Goal: Task Accomplishment & Management: Complete application form

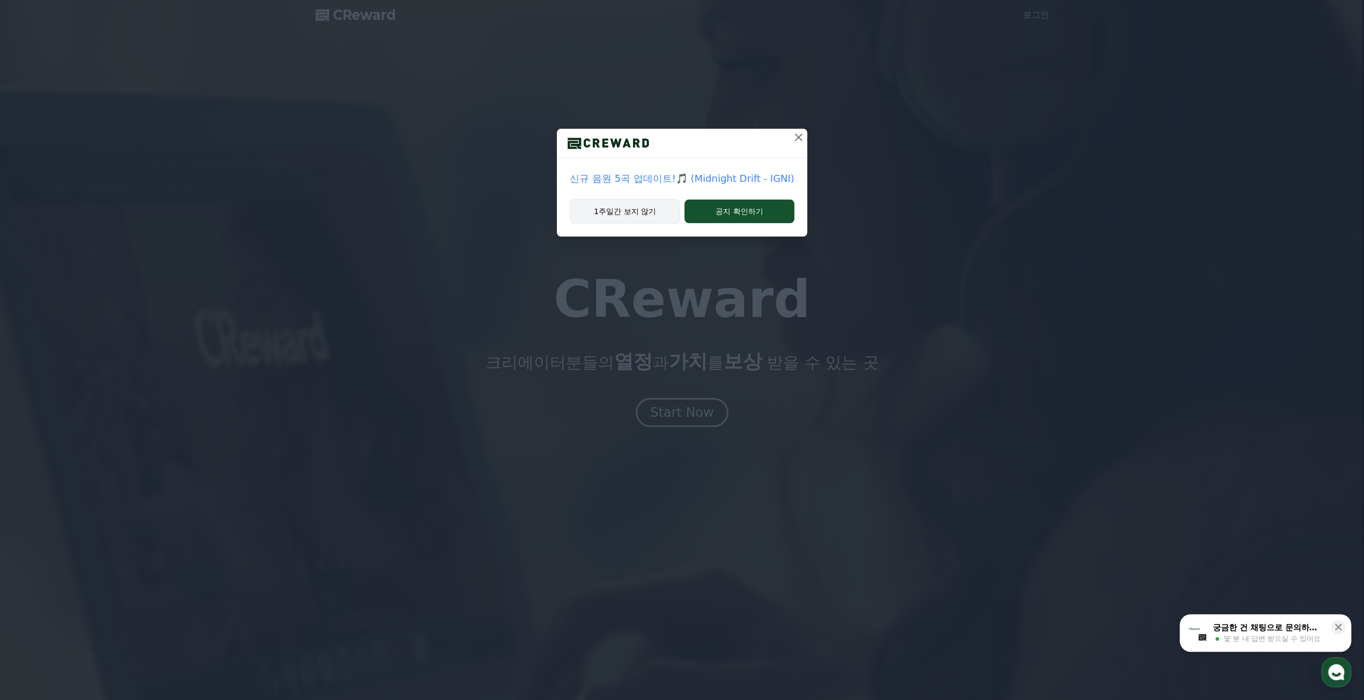
click at [641, 204] on button "1주일간 보지 않기" at bounding box center [625, 211] width 110 height 25
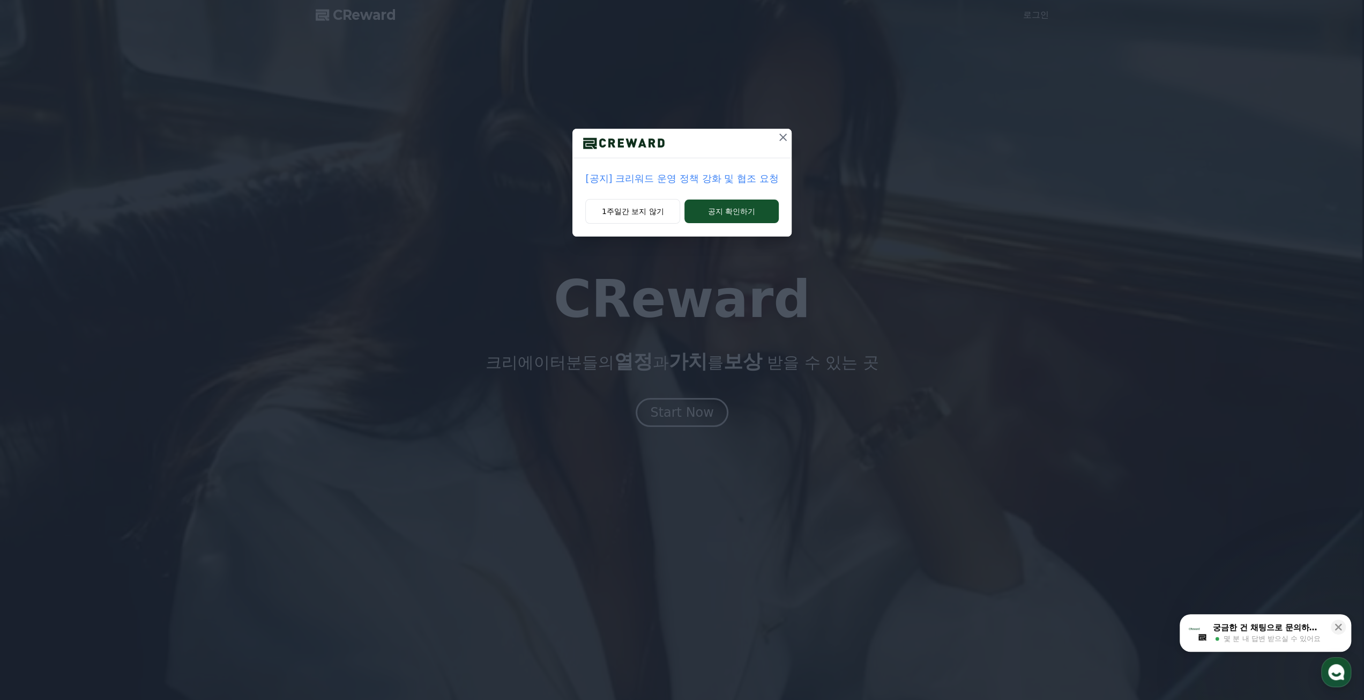
drag, startPoint x: 632, startPoint y: 211, endPoint x: 658, endPoint y: 251, distance: 47.9
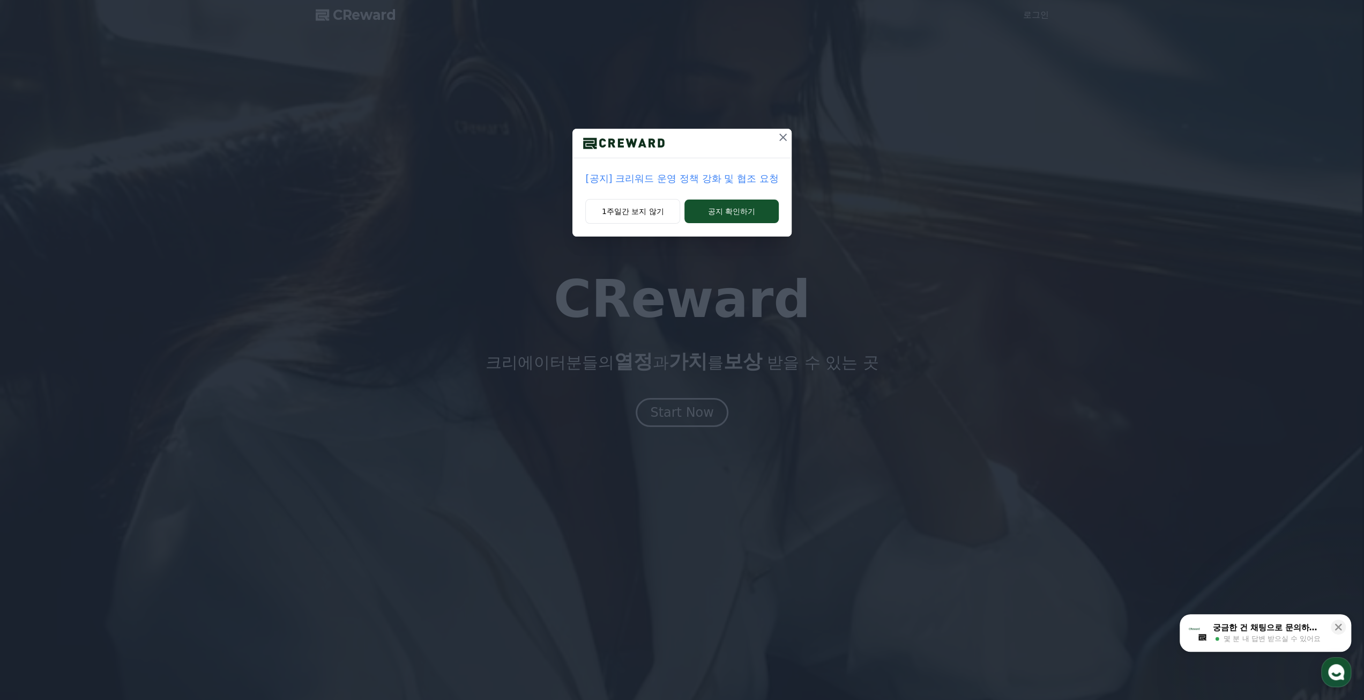
click at [632, 211] on button "1주일간 보지 않기" at bounding box center [632, 211] width 95 height 25
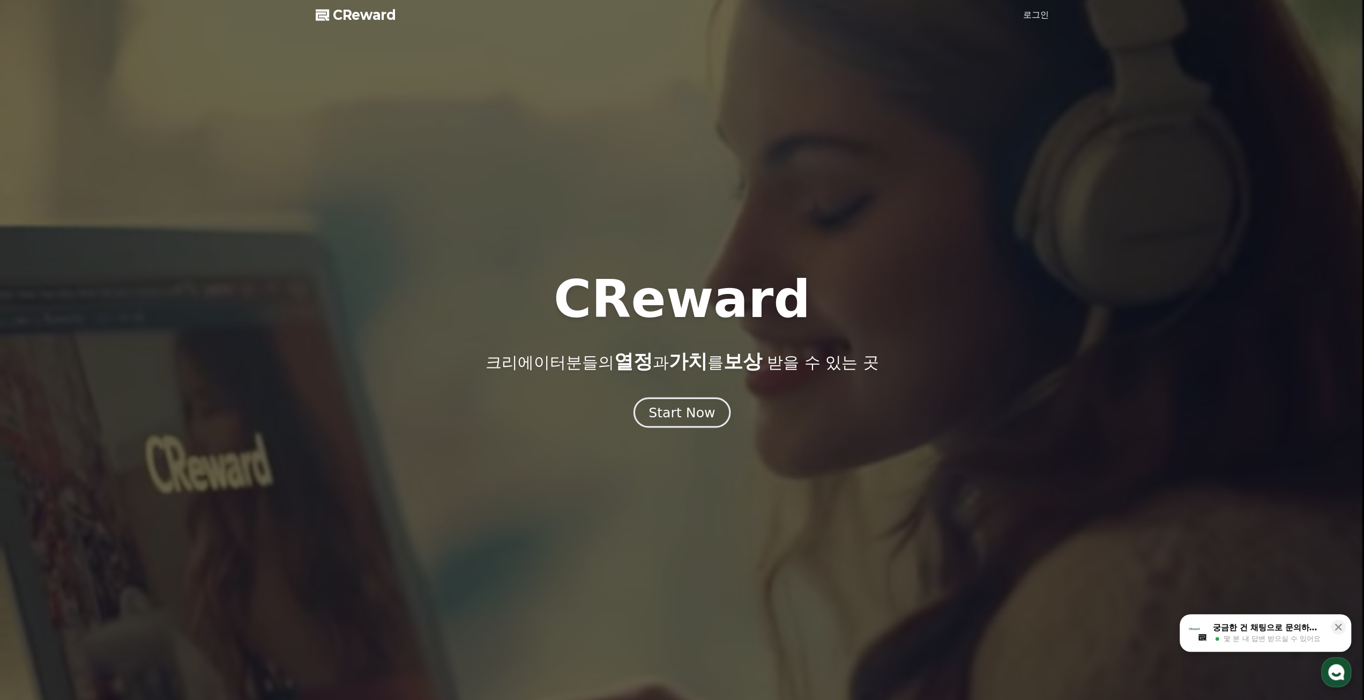
click at [687, 414] on div "Start Now" at bounding box center [682, 412] width 66 height 18
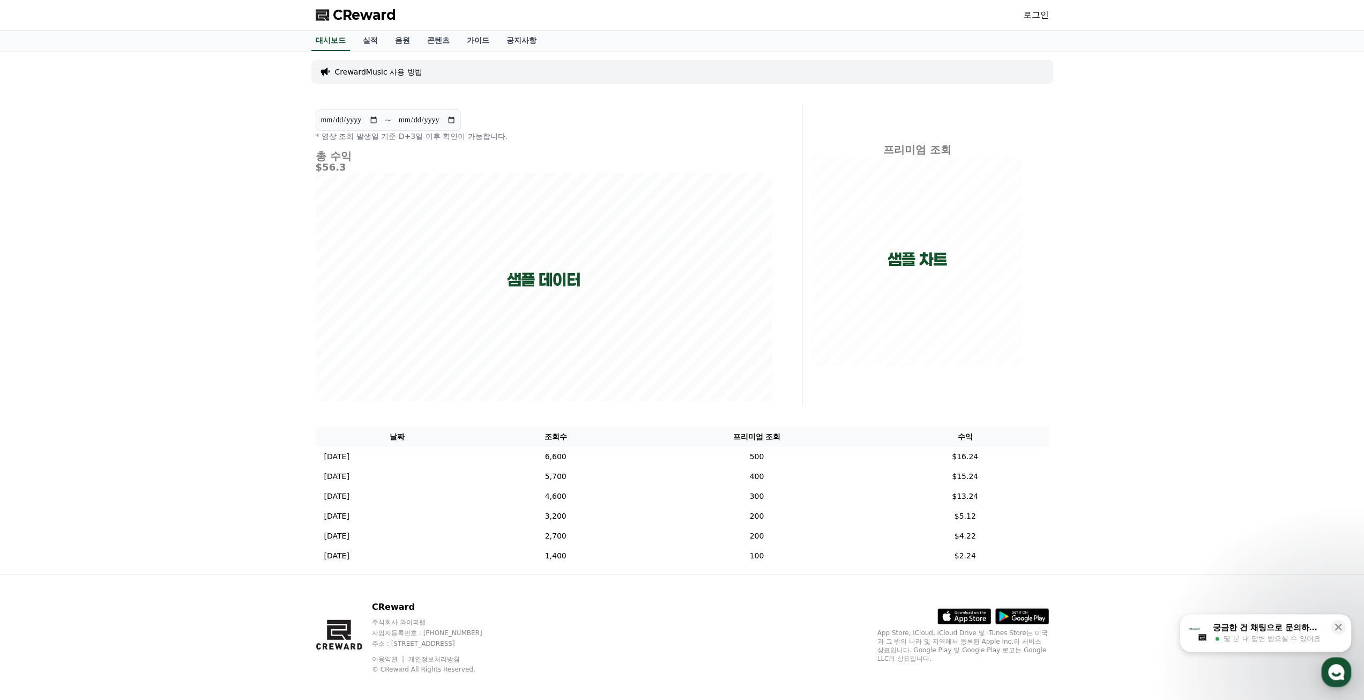
click at [1038, 22] on div "로그인" at bounding box center [1036, 14] width 26 height 17
click at [1040, 10] on link "로그인" at bounding box center [1036, 15] width 26 height 13
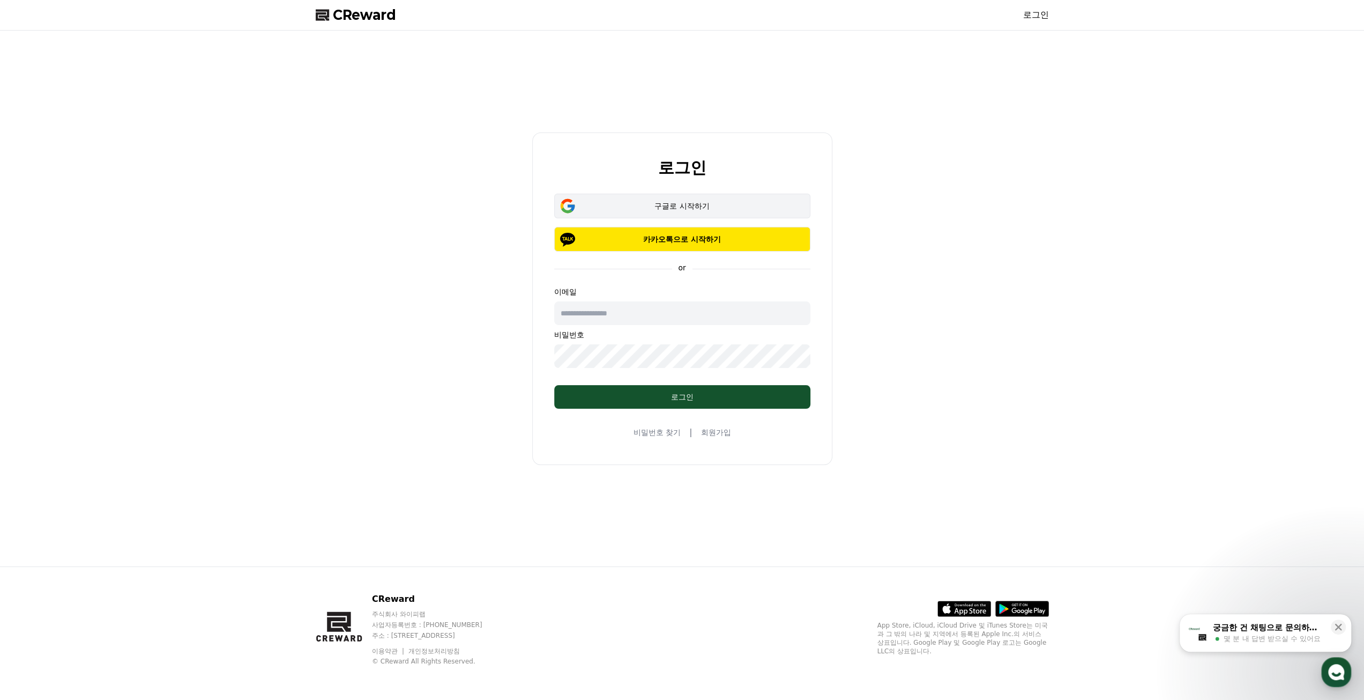
click at [711, 202] on div "구글로 시작하기" at bounding box center [682, 206] width 225 height 11
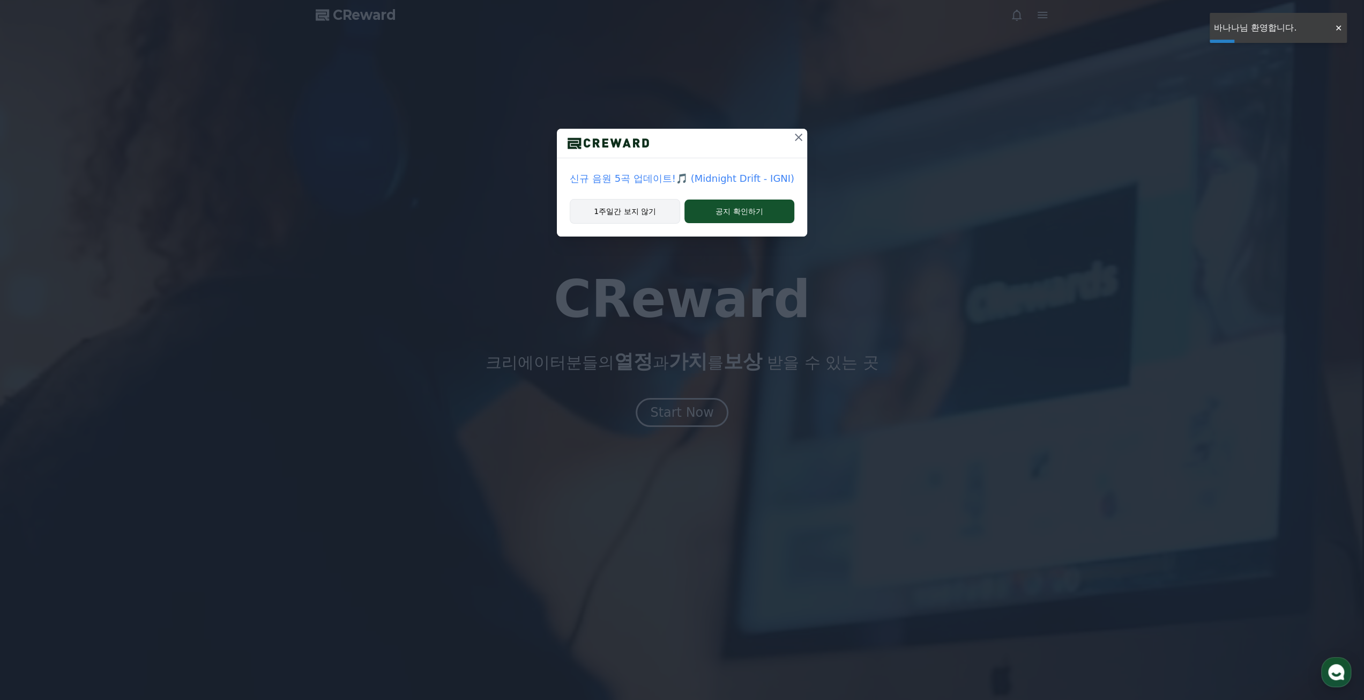
click at [656, 210] on button "1주일간 보지 않기" at bounding box center [625, 211] width 110 height 25
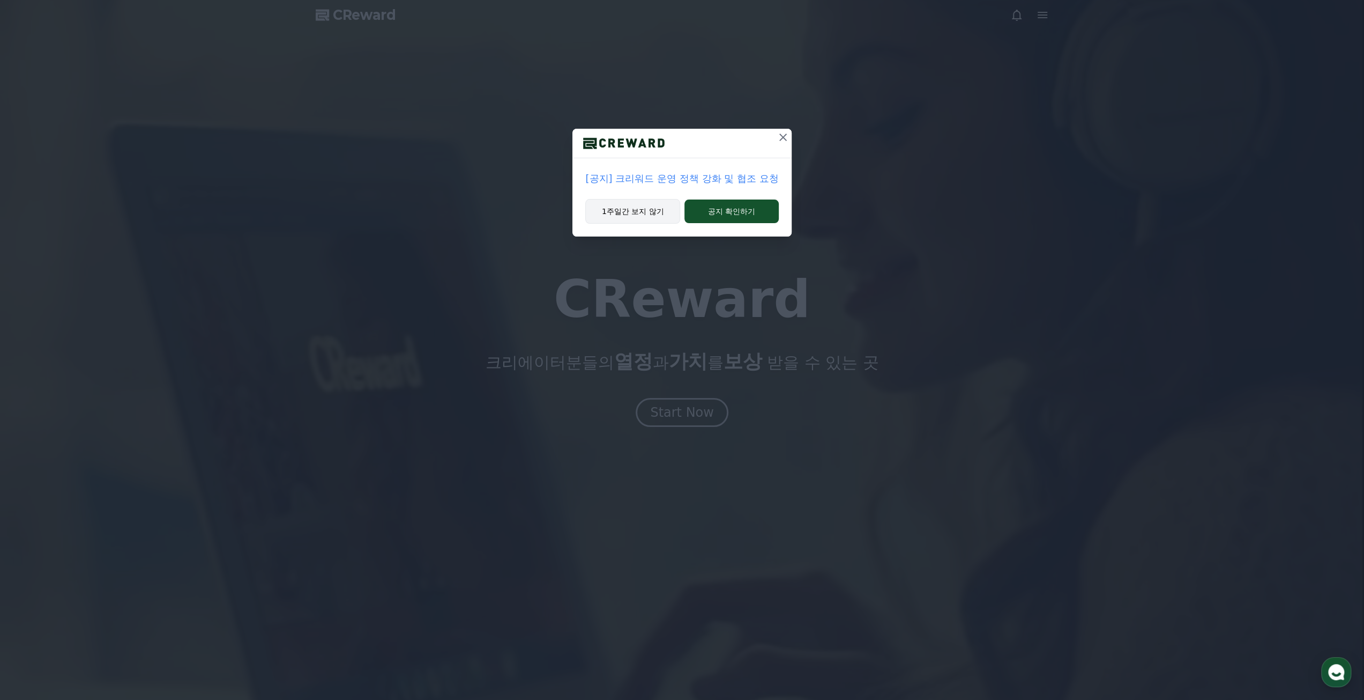
click at [673, 203] on button "1주일간 보지 않기" at bounding box center [632, 211] width 95 height 25
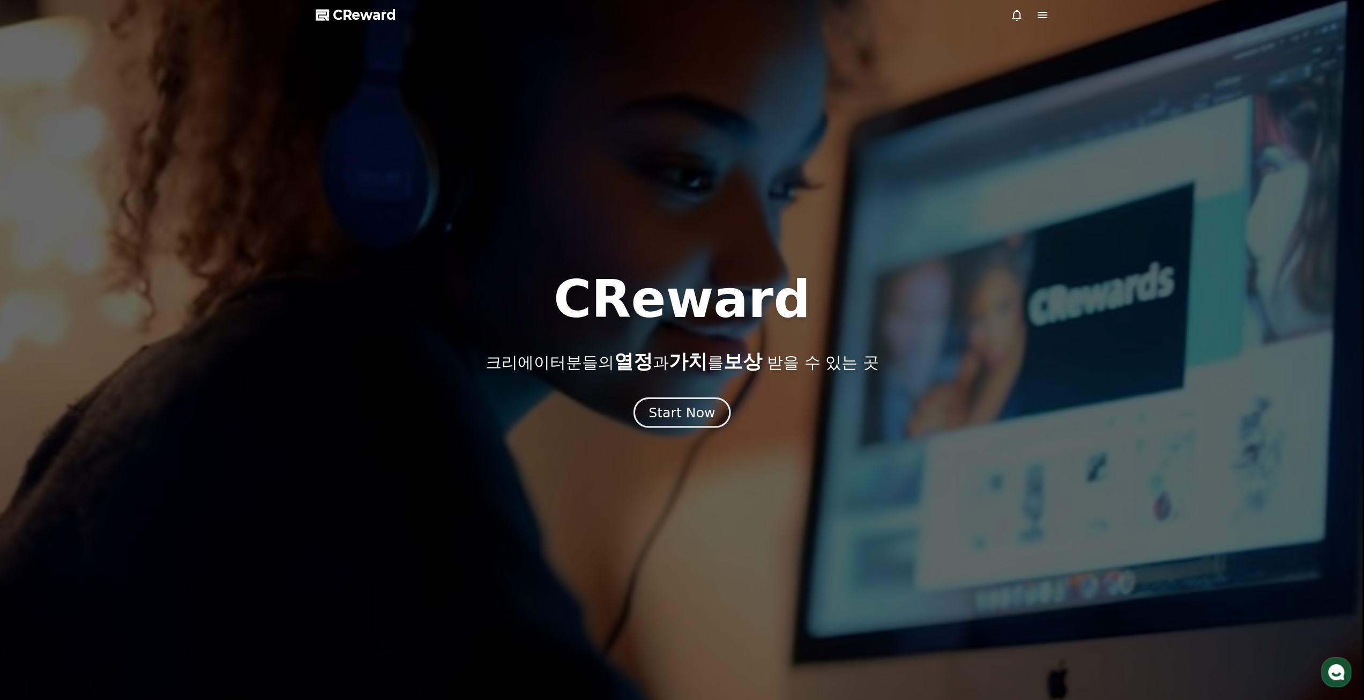
click at [673, 399] on button "Start Now" at bounding box center [682, 412] width 97 height 31
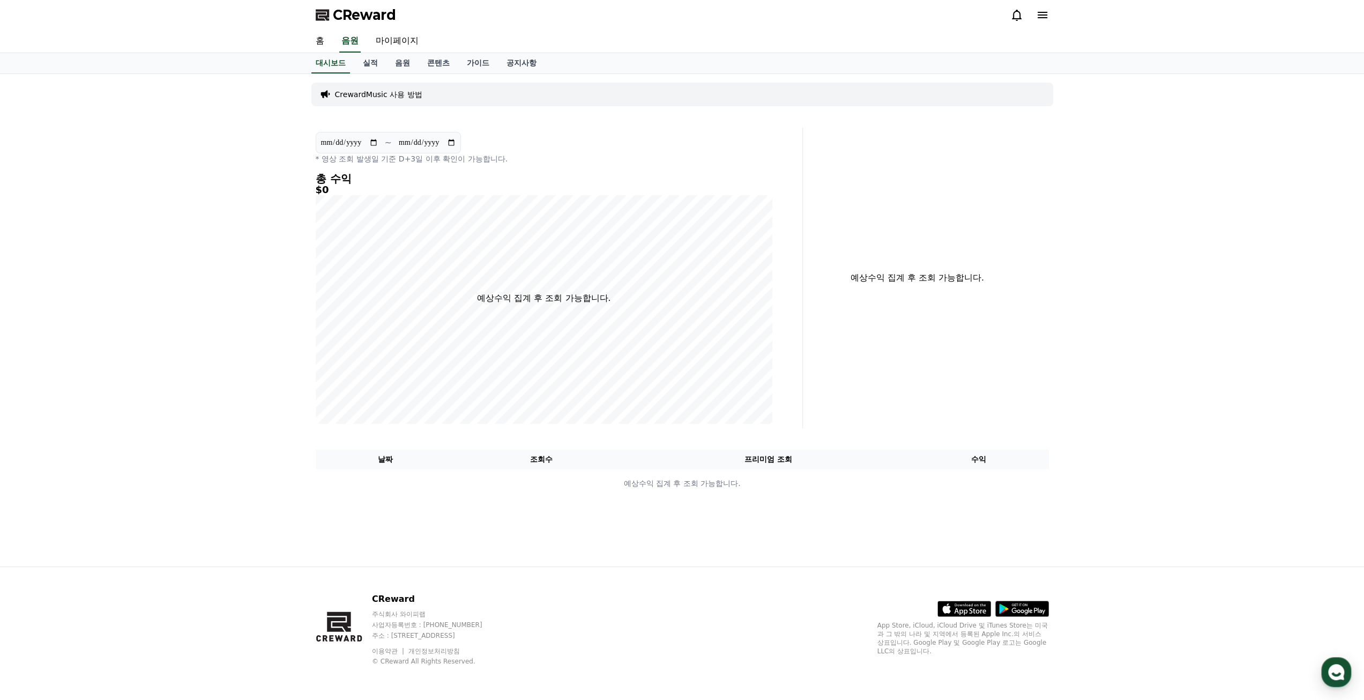
click at [1042, 10] on icon at bounding box center [1042, 15] width 13 height 13
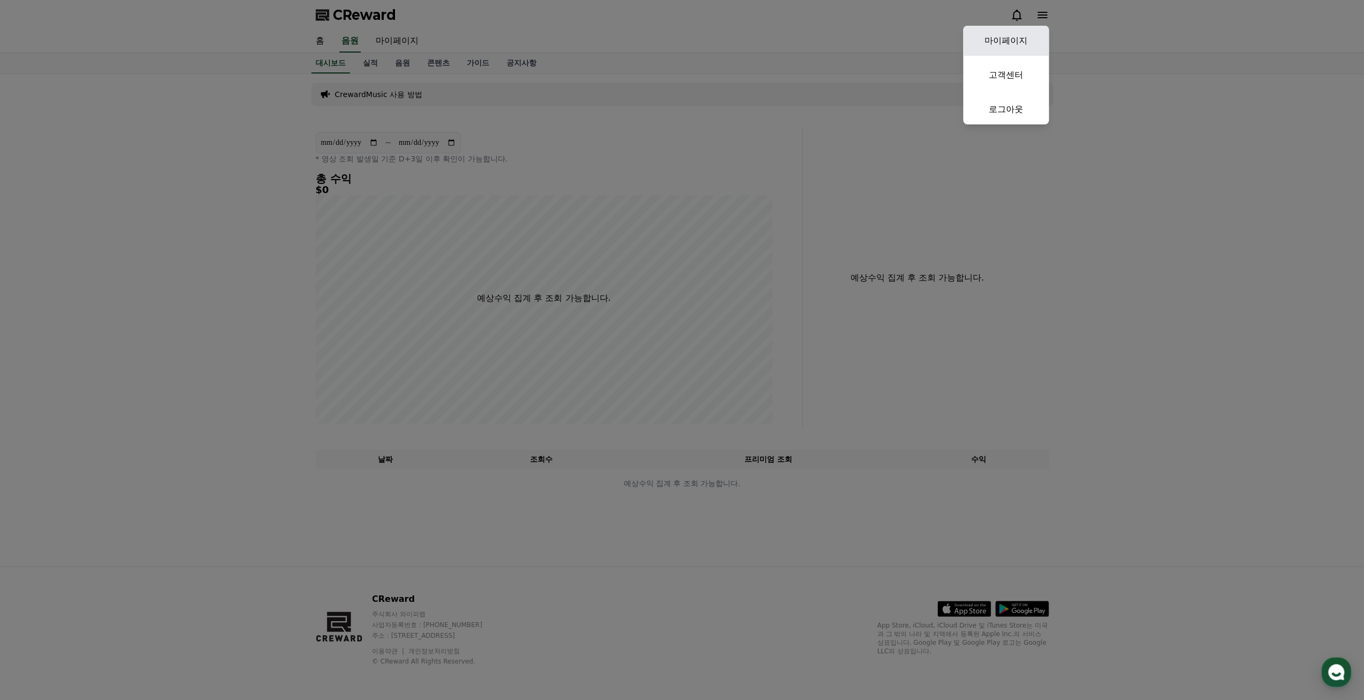
click at [1000, 36] on link "마이페이지" at bounding box center [1006, 41] width 86 height 30
select select "**********"
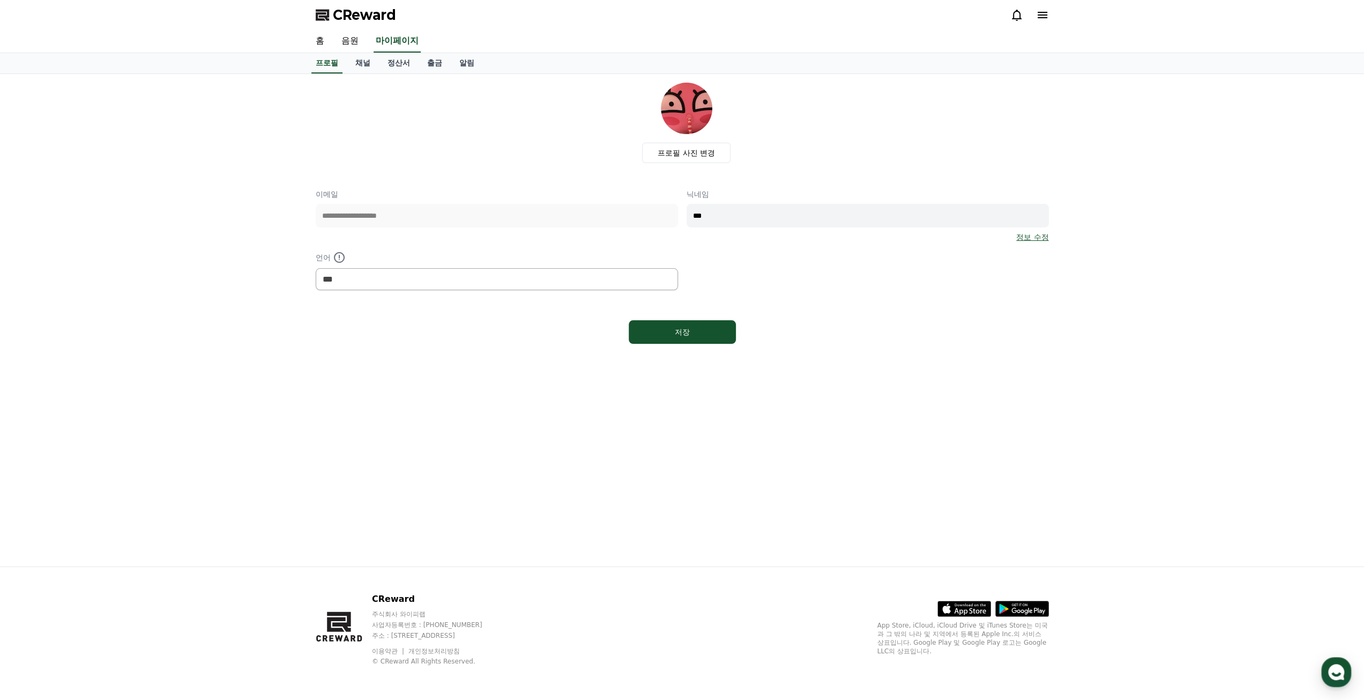
click at [1018, 9] on icon at bounding box center [1017, 15] width 13 height 13
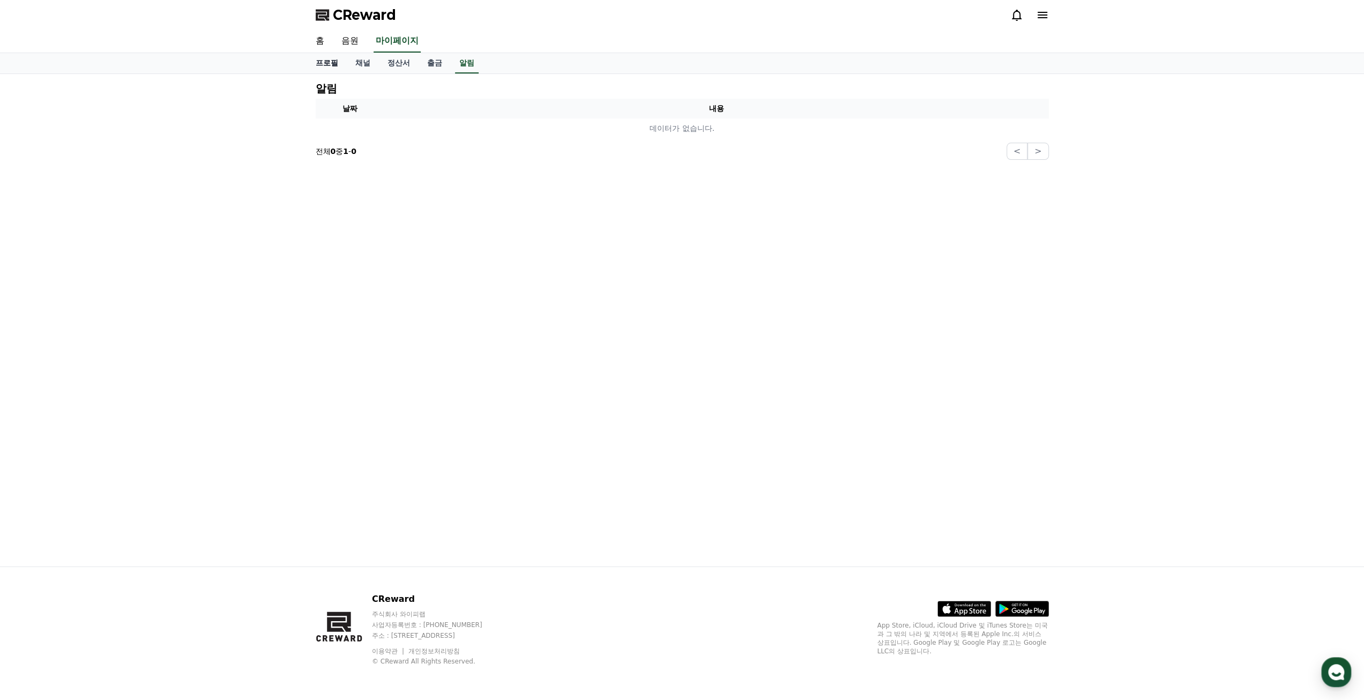
click at [325, 71] on link "프로필" at bounding box center [327, 63] width 40 height 20
select select "**********"
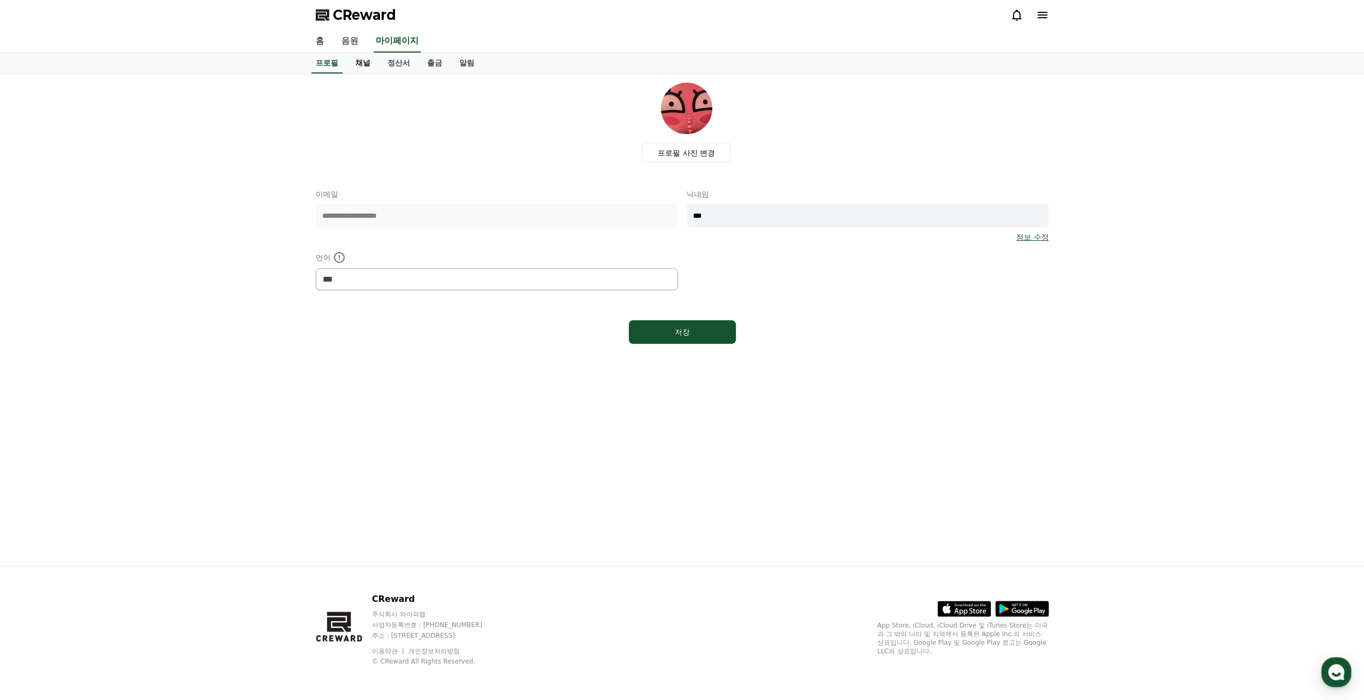
click at [376, 65] on link "채널" at bounding box center [363, 63] width 32 height 20
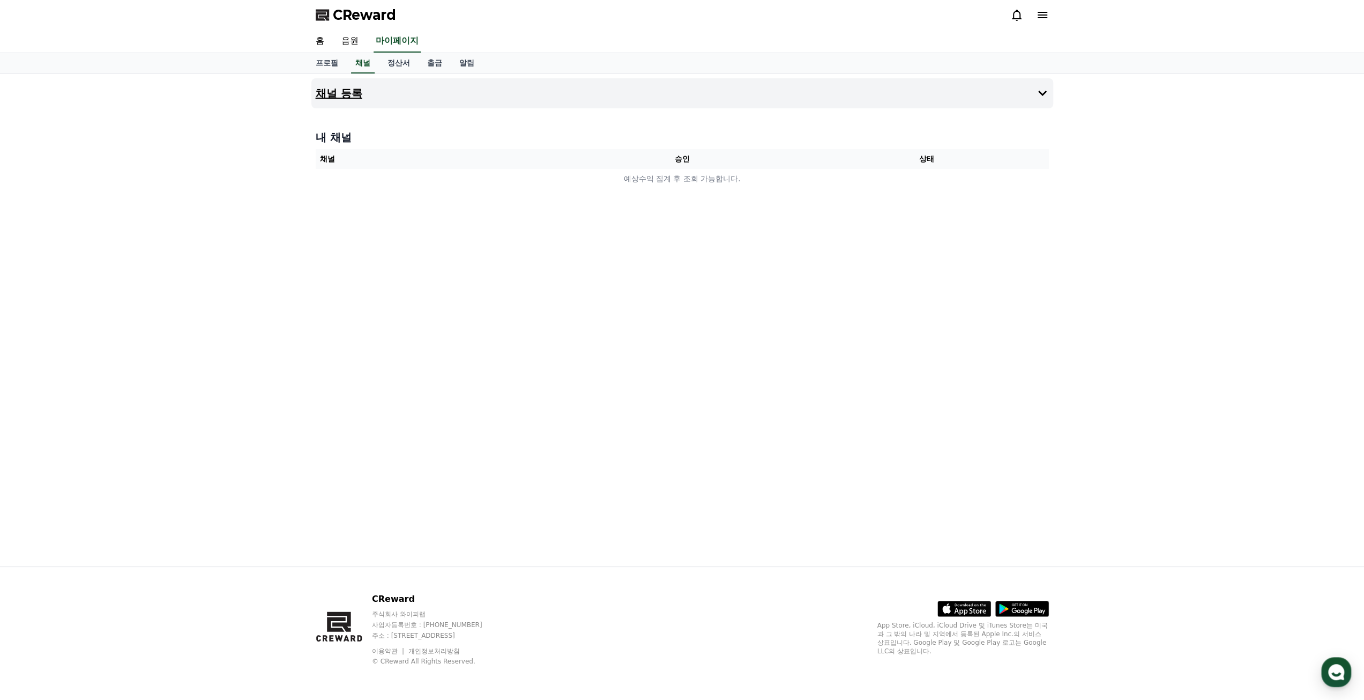
click at [829, 87] on button "채널 등록" at bounding box center [682, 93] width 742 height 30
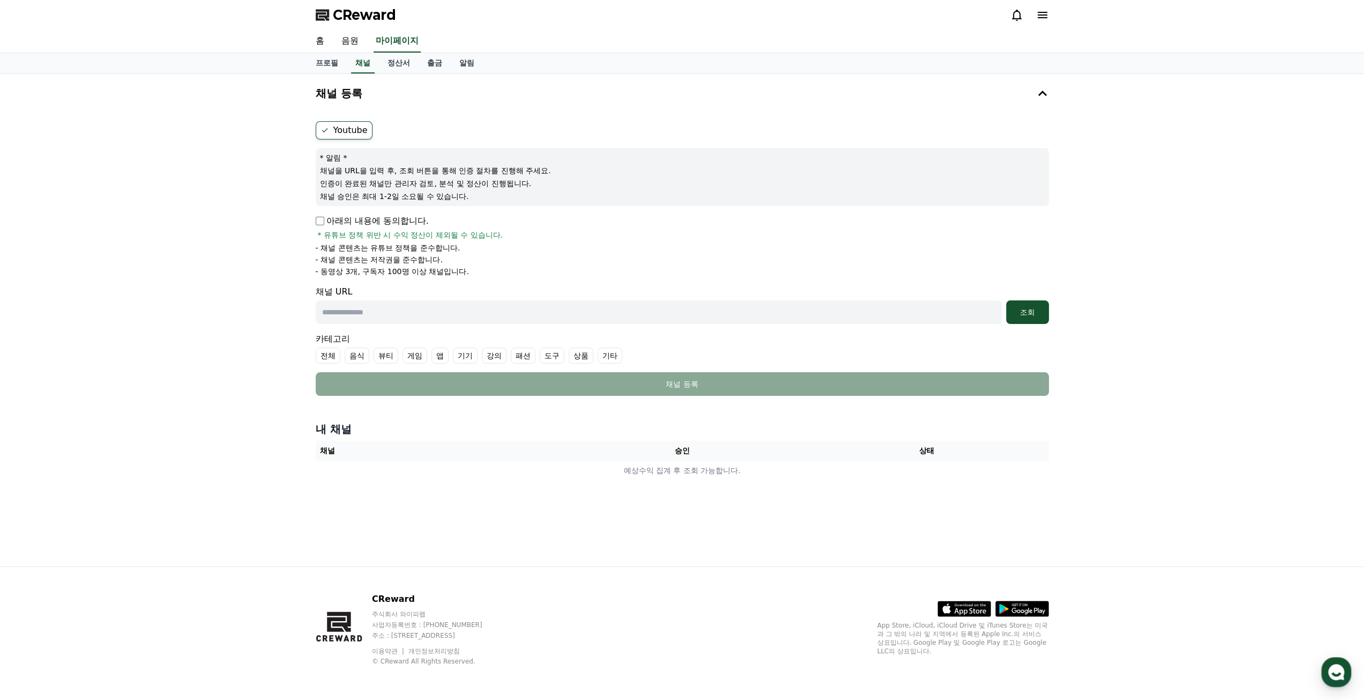
click at [367, 219] on p "아래의 내용에 동의합니다." at bounding box center [372, 220] width 113 height 13
drag, startPoint x: 314, startPoint y: 234, endPoint x: 474, endPoint y: 281, distance: 166.6
click at [474, 281] on div "Youtube * 알림 * 채널을 URL을 입력 후, 조회 버튼을 통해 인증 절차를 진행해 주세요. 인증이 완료된 채널만 관리자 검토, 분석 …" at bounding box center [682, 258] width 742 height 283
click at [524, 268] on li "- 동영상 3개, 구독자 100명 이상 채널입니다." at bounding box center [682, 271] width 733 height 11
